Goal: Entertainment & Leisure: Consume media (video, audio)

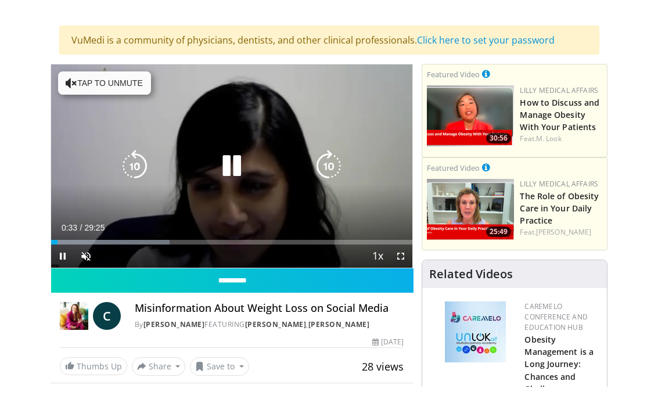
scroll to position [14, 0]
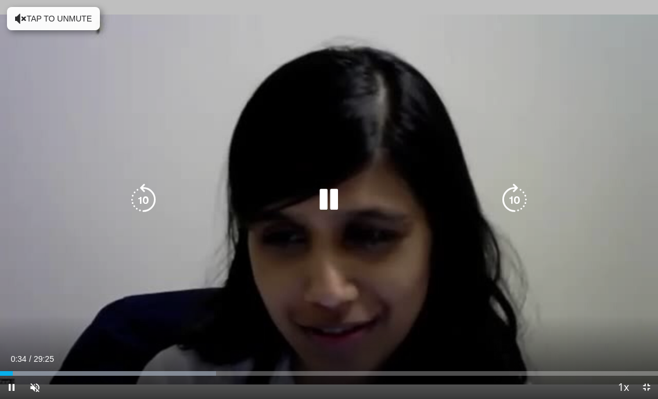
click at [511, 202] on icon "Video Player" at bounding box center [515, 200] width 33 height 33
click at [502, 199] on icon "Video Player" at bounding box center [515, 200] width 33 height 33
click at [515, 200] on icon "Video Player" at bounding box center [515, 200] width 33 height 33
click at [517, 207] on icon "Video Player" at bounding box center [515, 200] width 33 height 33
click at [508, 203] on icon "Video Player" at bounding box center [515, 200] width 33 height 33
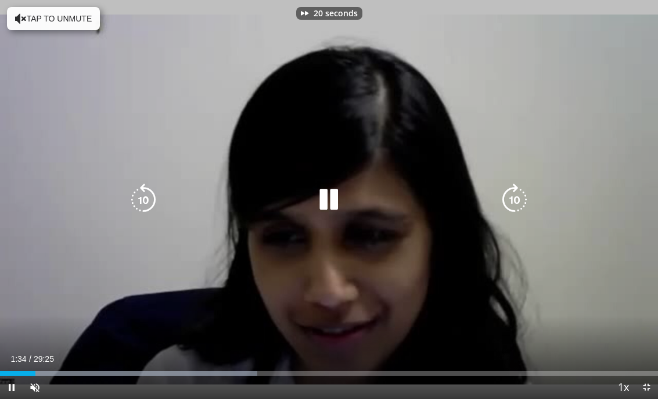
click at [510, 202] on icon "Video Player" at bounding box center [515, 200] width 33 height 33
click at [506, 206] on icon "Video Player" at bounding box center [515, 200] width 33 height 33
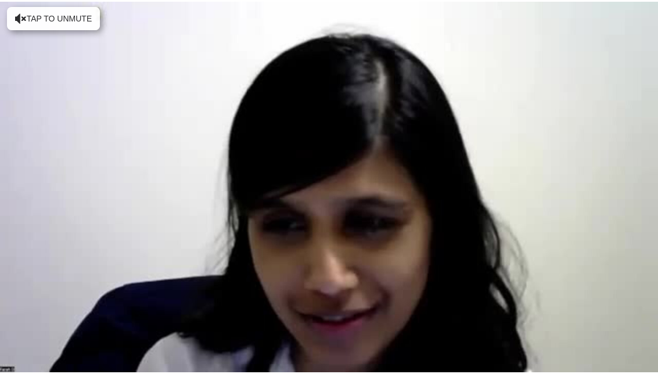
scroll to position [0, 0]
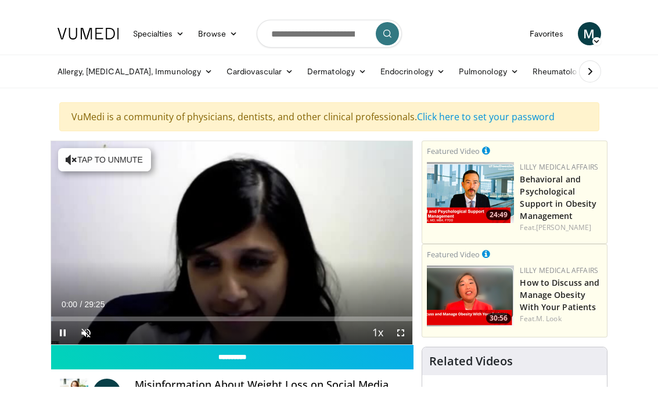
scroll to position [14, 0]
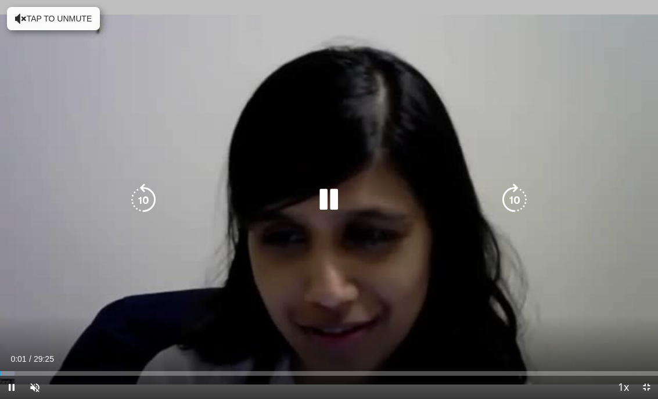
click at [517, 212] on icon "Video Player" at bounding box center [515, 200] width 33 height 33
click at [515, 199] on icon "Video Player" at bounding box center [515, 200] width 33 height 33
click at [510, 205] on icon "Video Player" at bounding box center [515, 200] width 33 height 33
click at [513, 201] on icon "Video Player" at bounding box center [515, 200] width 33 height 33
click at [518, 197] on icon "Video Player" at bounding box center [515, 200] width 33 height 33
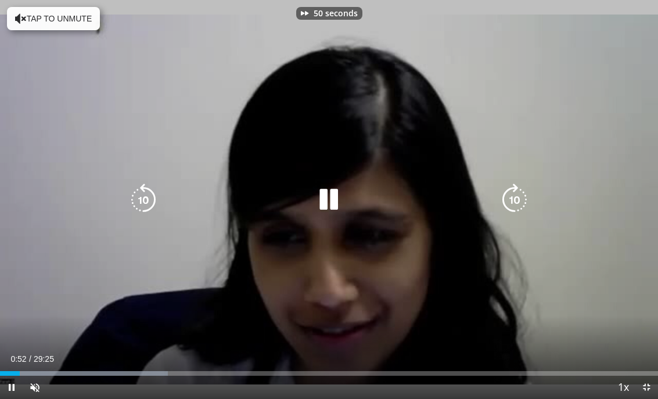
click at [515, 202] on icon "Video Player" at bounding box center [515, 200] width 33 height 33
click at [514, 202] on icon "Video Player" at bounding box center [515, 200] width 33 height 33
click at [512, 199] on icon "Video Player" at bounding box center [515, 200] width 33 height 33
click at [519, 198] on icon "Video Player" at bounding box center [515, 200] width 33 height 33
click at [514, 199] on icon "Video Player" at bounding box center [515, 200] width 33 height 33
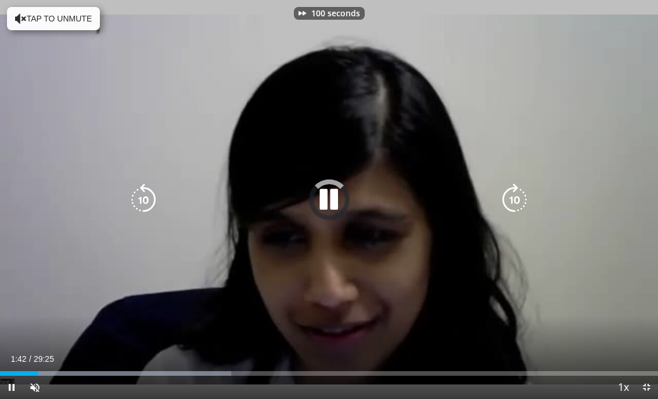
click at [511, 200] on icon "Video Player" at bounding box center [515, 200] width 33 height 33
click at [507, 200] on icon "Video Player" at bounding box center [515, 200] width 33 height 33
click at [510, 199] on icon "Video Player" at bounding box center [515, 200] width 33 height 33
click at [515, 205] on icon "Video Player" at bounding box center [515, 200] width 33 height 33
click at [592, 271] on div "140 seconds Tap to unmute" at bounding box center [329, 199] width 658 height 399
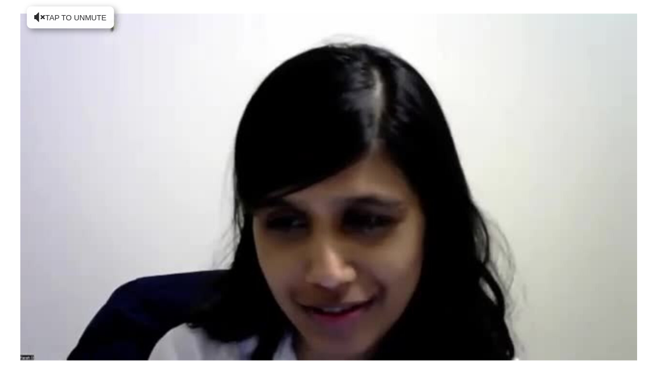
scroll to position [0, 0]
